Goal: Check status: Check status

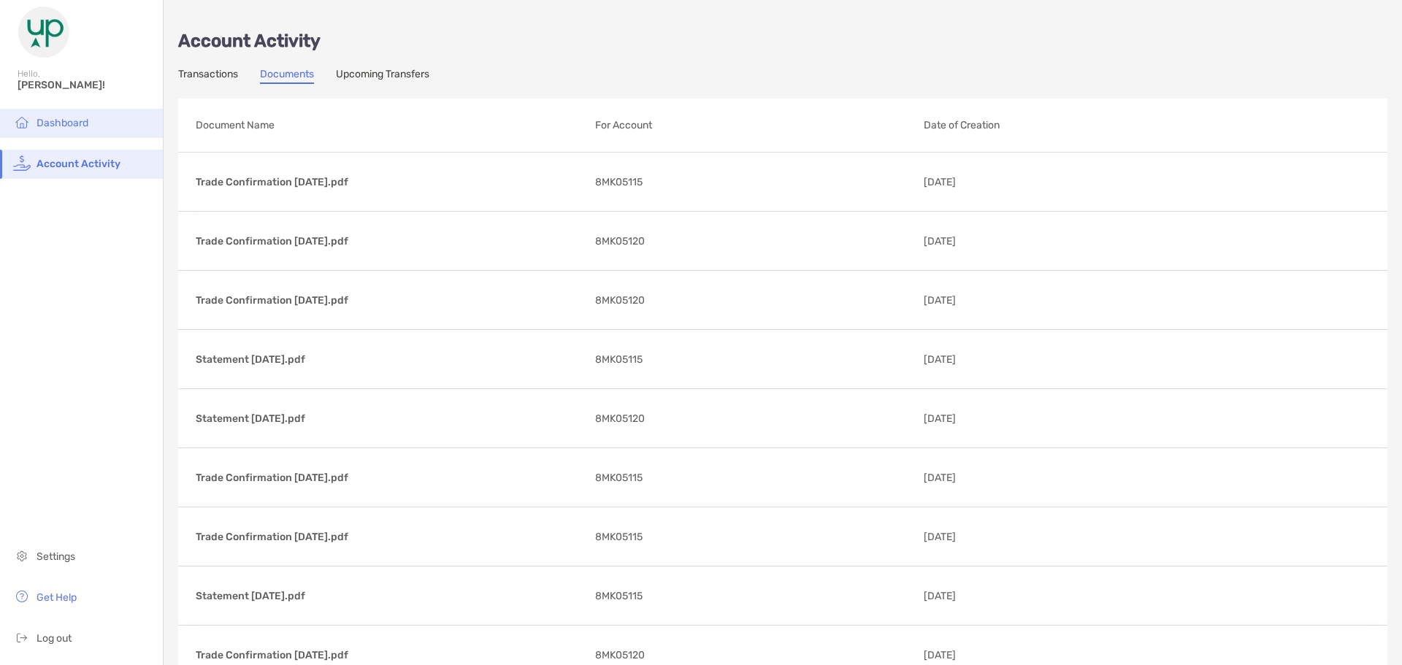
click at [81, 115] on li "Dashboard" at bounding box center [81, 123] width 163 height 29
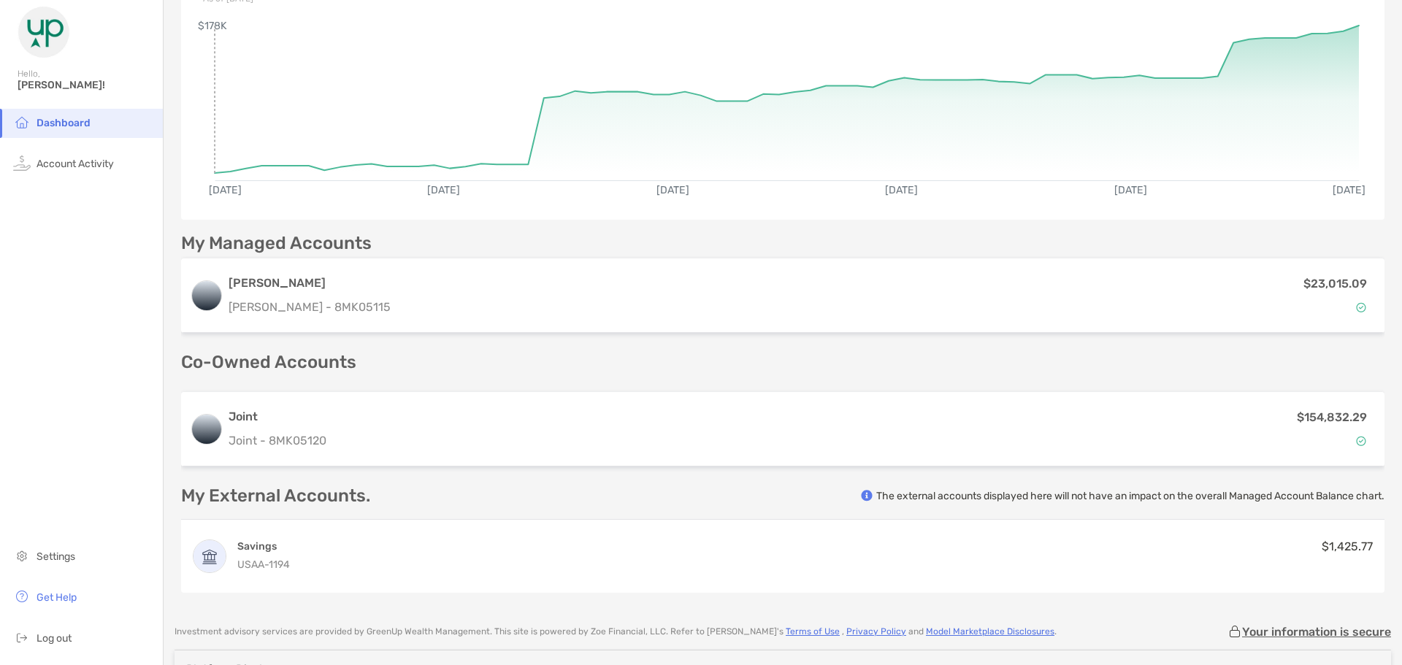
scroll to position [146, 0]
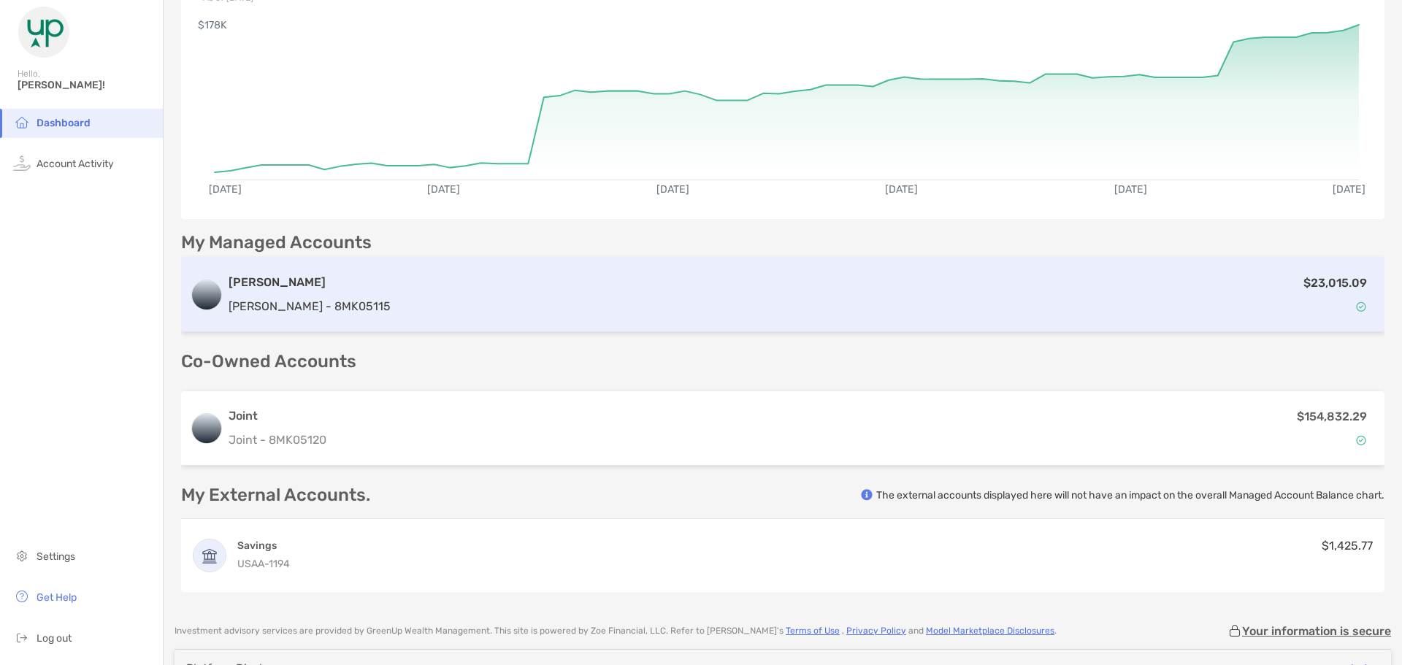
click at [600, 299] on div "$23,015.09" at bounding box center [886, 295] width 979 height 42
